Goal: Find specific page/section: Find specific page/section

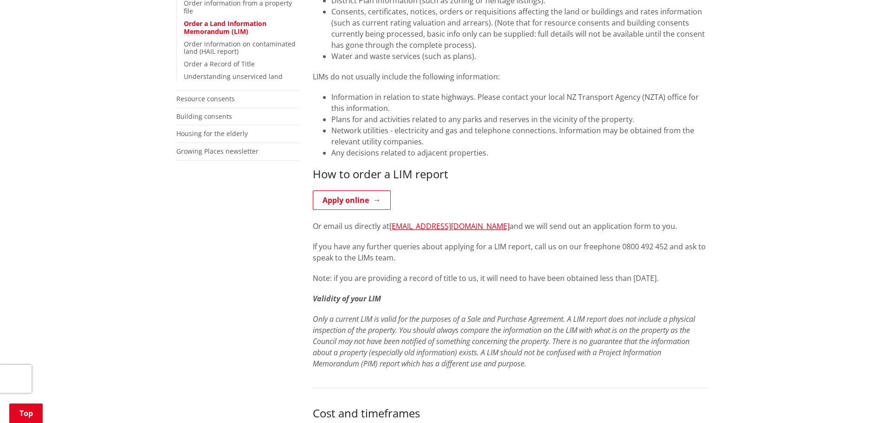
scroll to position [263, 0]
click at [372, 194] on link "Apply online" at bounding box center [352, 199] width 78 height 19
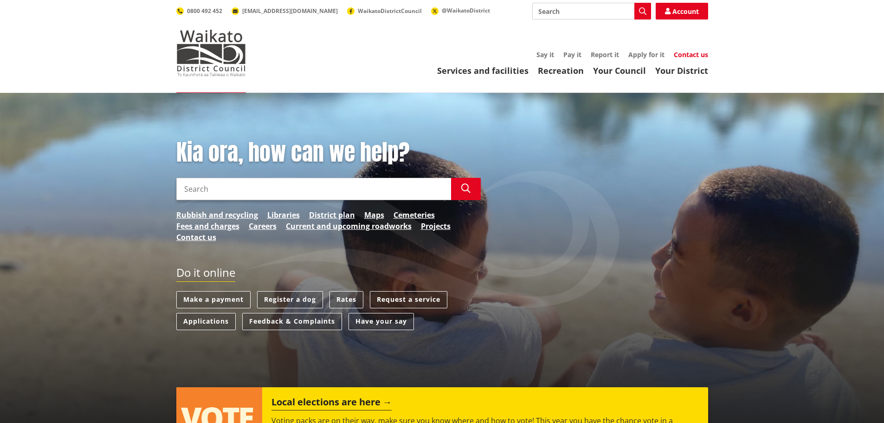
click at [692, 55] on link "Contact us" at bounding box center [691, 54] width 34 height 9
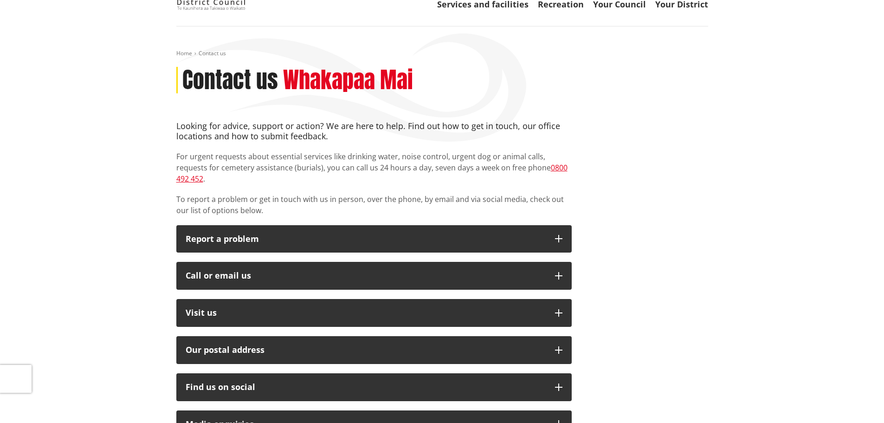
scroll to position [67, 0]
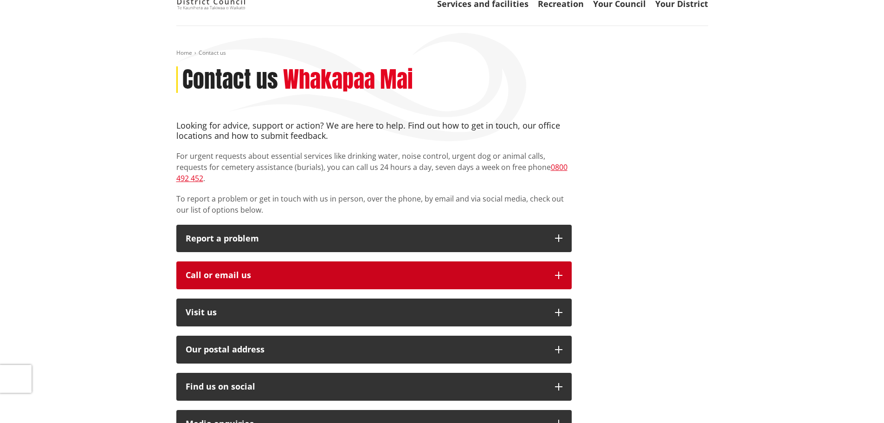
click at [558, 272] on icon "button" at bounding box center [558, 275] width 7 height 7
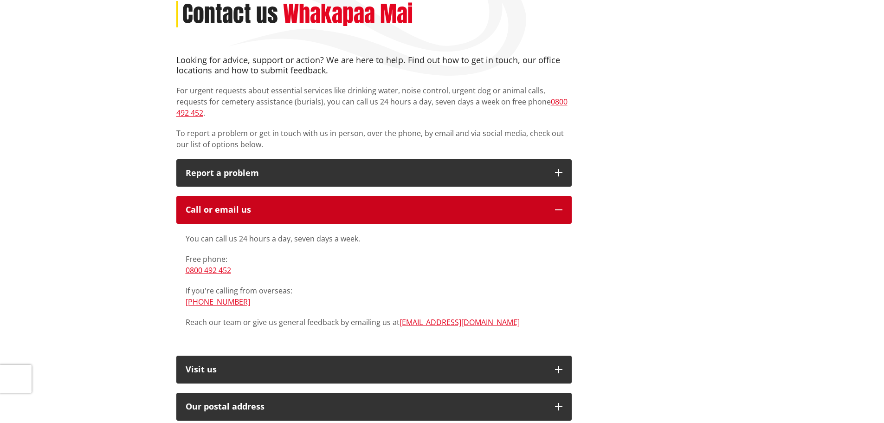
scroll to position [0, 0]
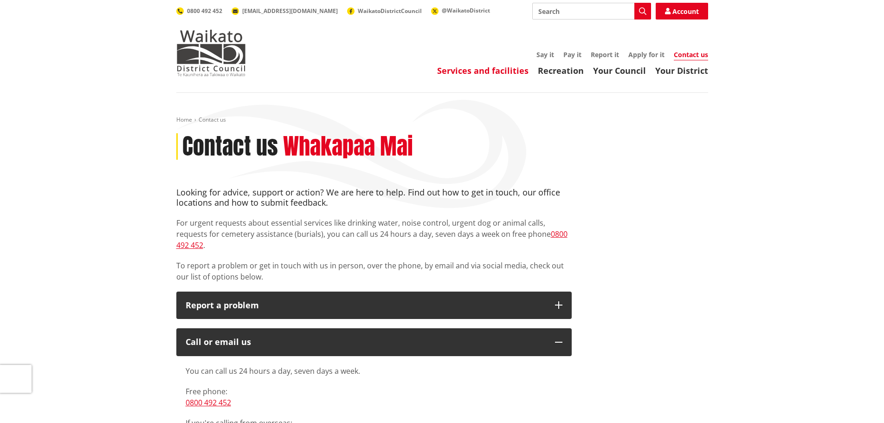
click at [505, 71] on link "Services and facilities" at bounding box center [482, 70] width 91 height 11
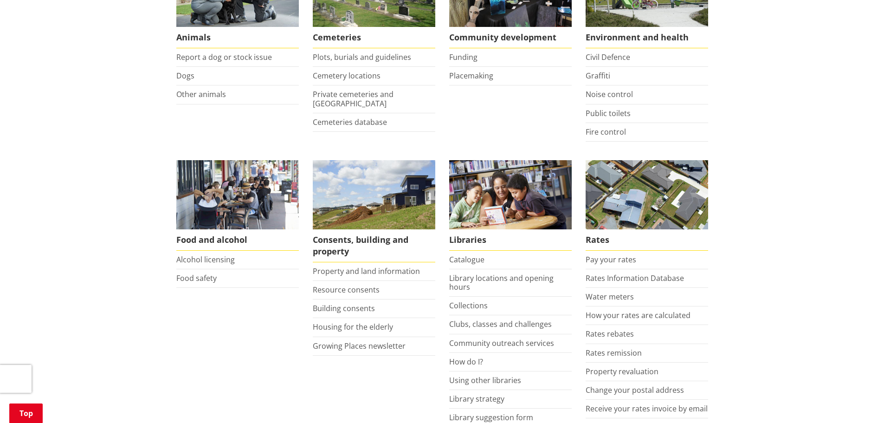
scroll to position [279, 0]
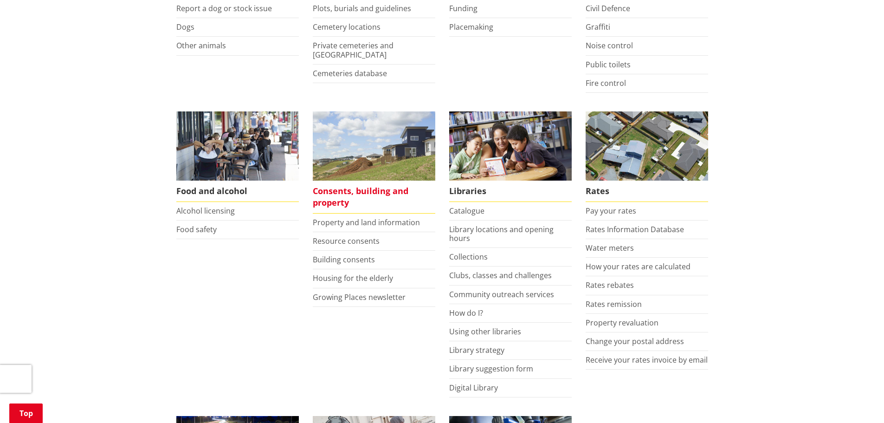
click at [357, 193] on span "Consents, building and property" at bounding box center [374, 197] width 123 height 33
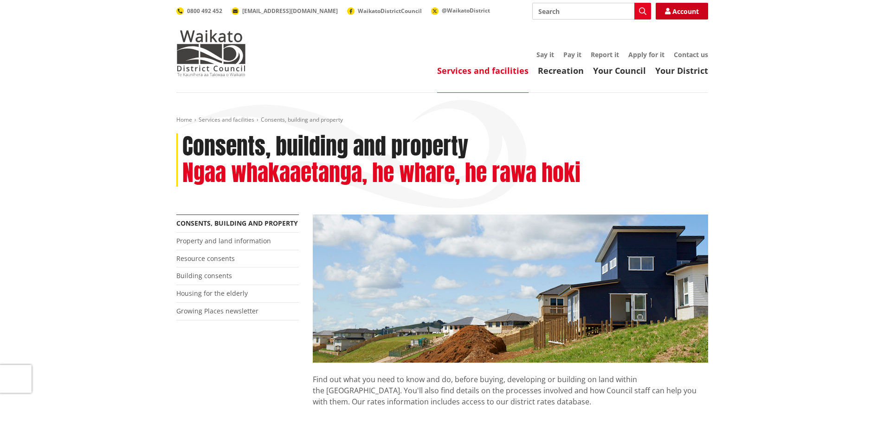
click at [687, 16] on link "Account" at bounding box center [682, 11] width 52 height 17
